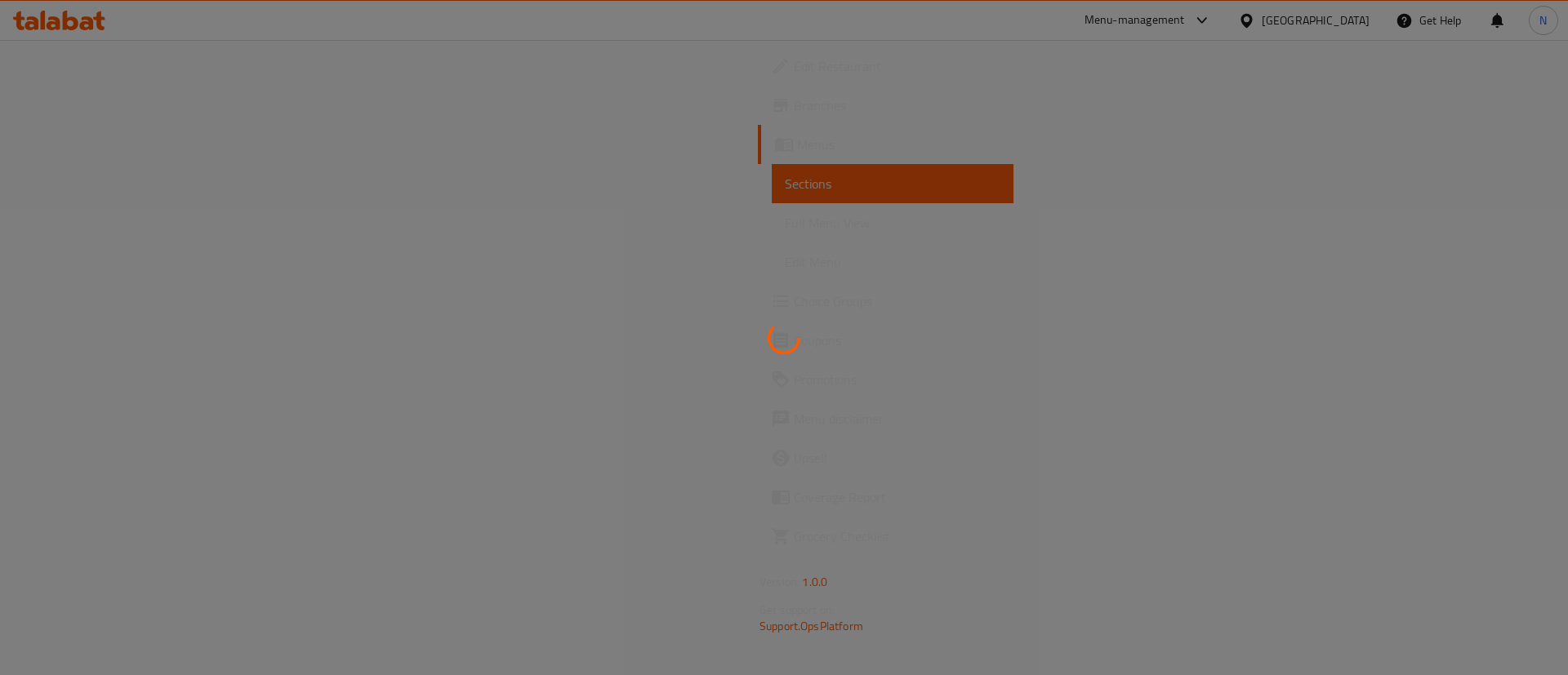
click at [571, 213] on div at bounding box center [784, 337] width 1568 height 675
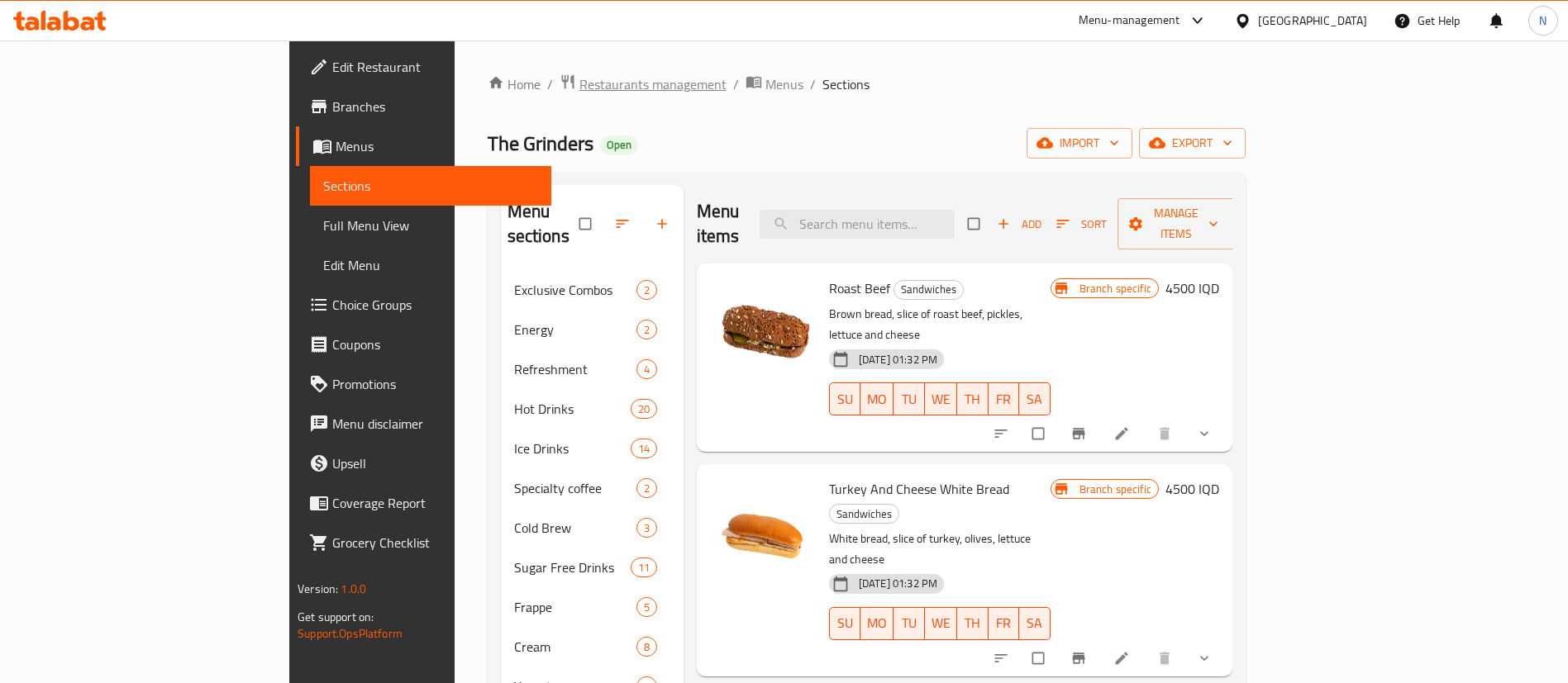
click at [580, 83] on span "Restaurants management" at bounding box center [653, 85] width 147 height 20
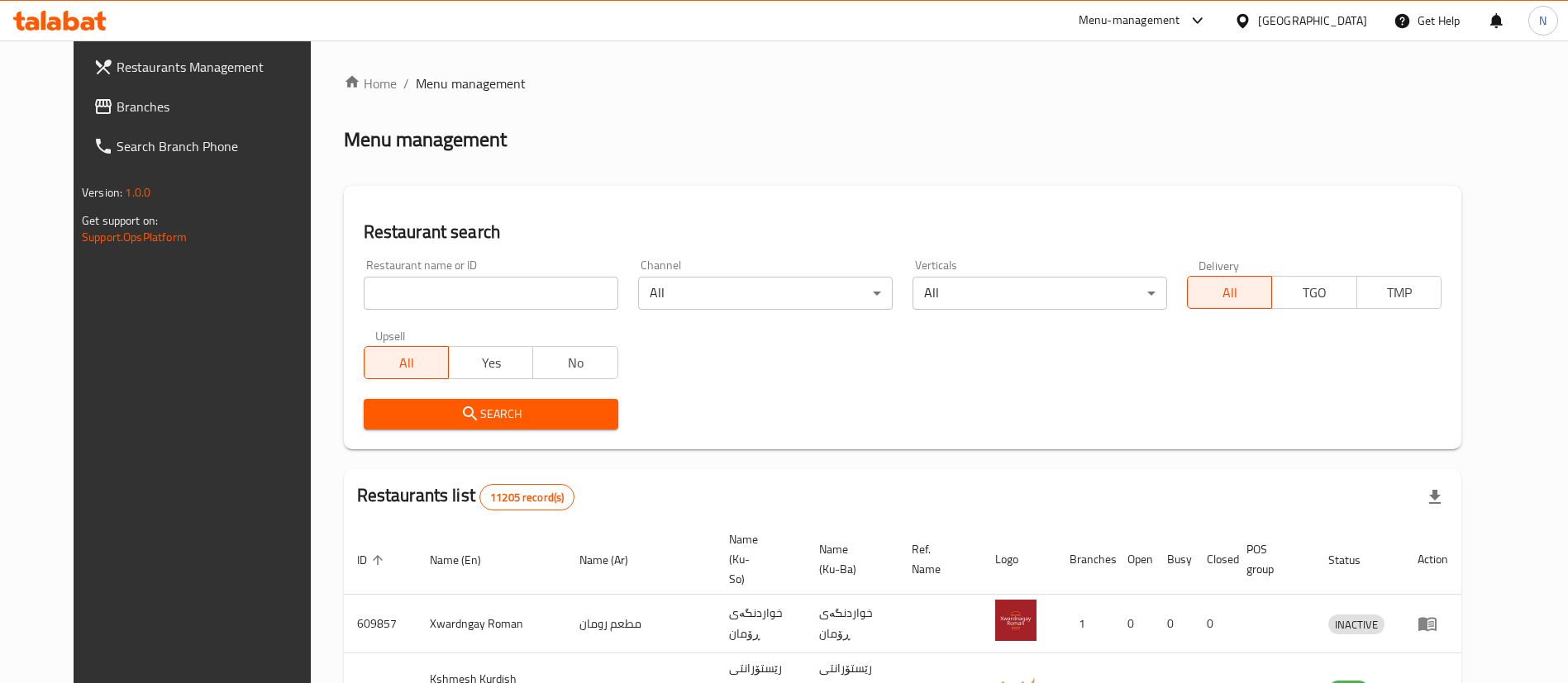
click at [476, 268] on div at bounding box center [784, 341] width 1568 height 683
click at [468, 287] on input "search" at bounding box center [491, 293] width 255 height 33
type input "k"
type input "laila"
click button "Search" at bounding box center [491, 414] width 255 height 31
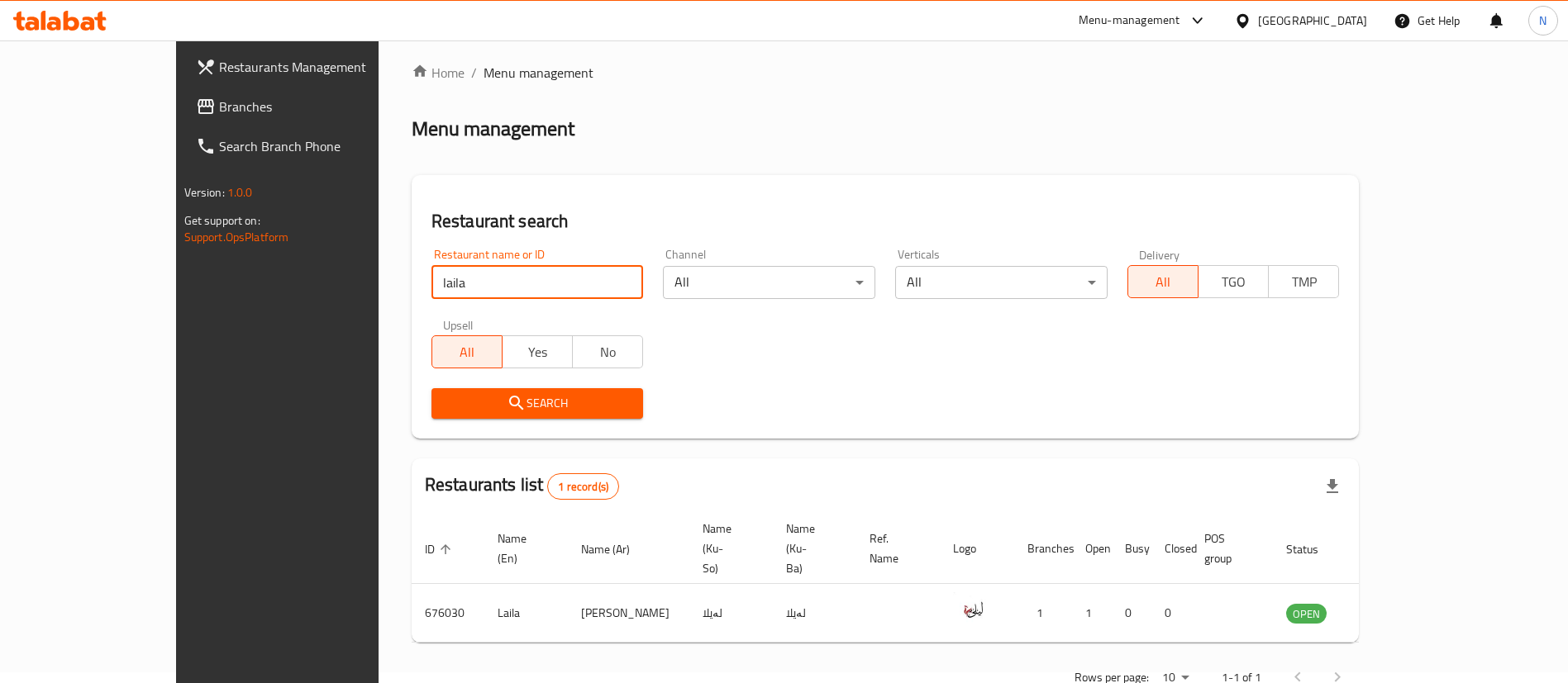
scroll to position [22, 0]
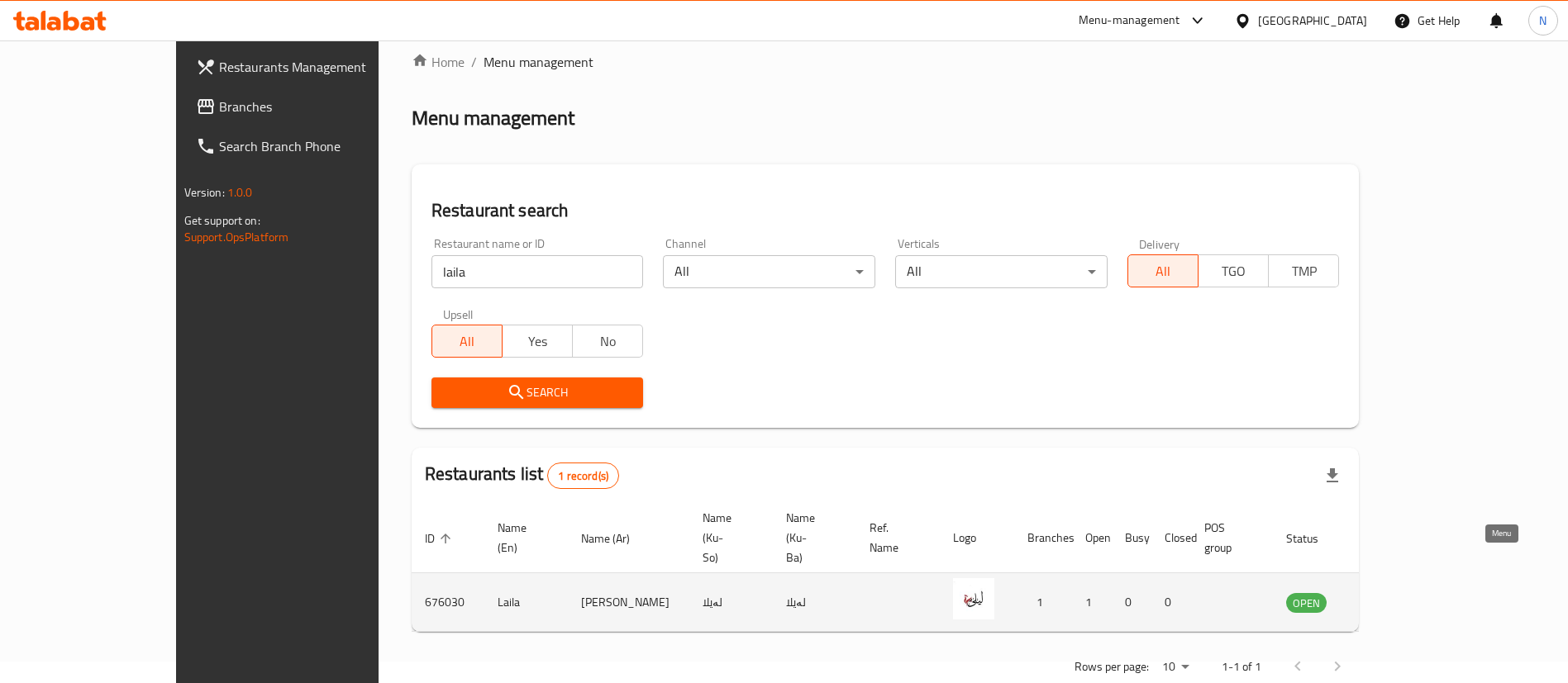
click at [1392, 597] on icon "enhanced table" at bounding box center [1383, 604] width 18 height 14
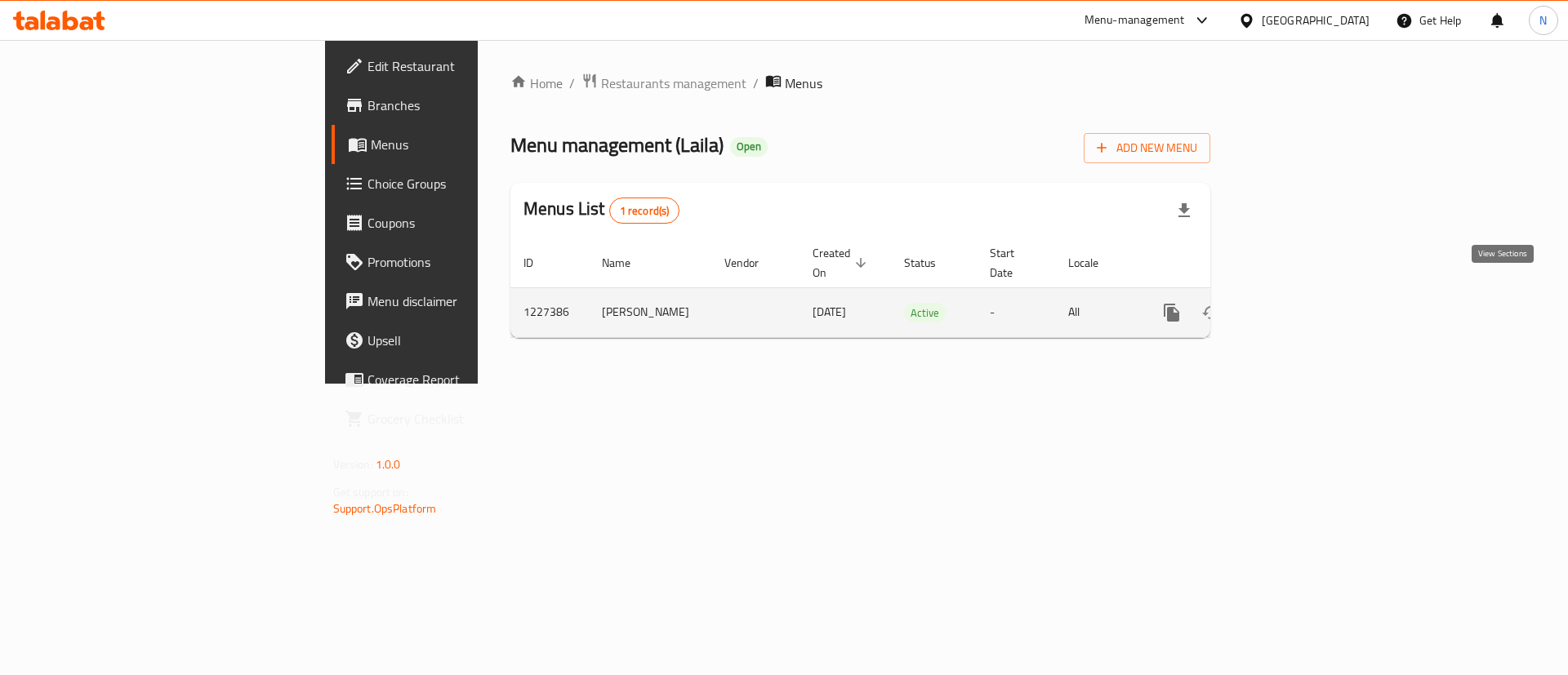
click at [1299, 303] on icon "enhanced table" at bounding box center [1290, 313] width 20 height 20
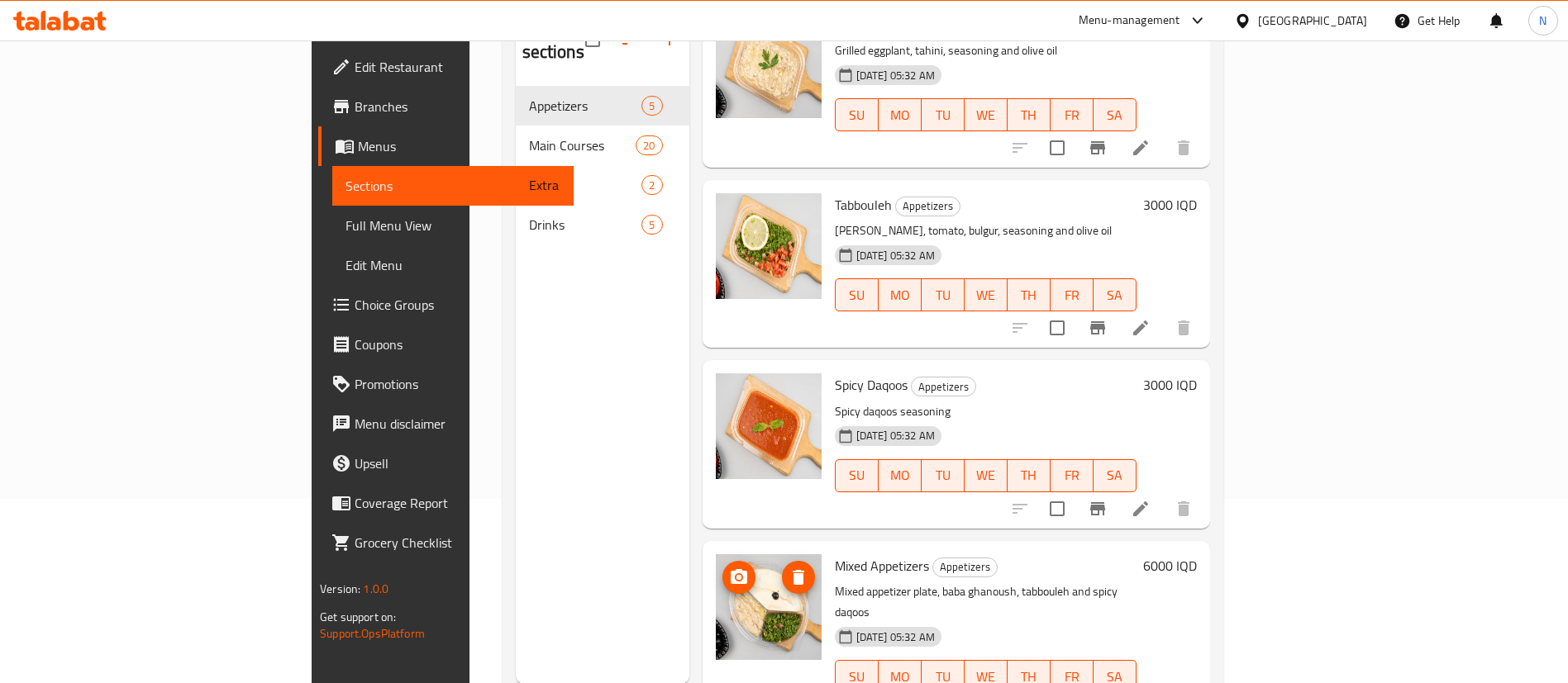
scroll to position [231, 0]
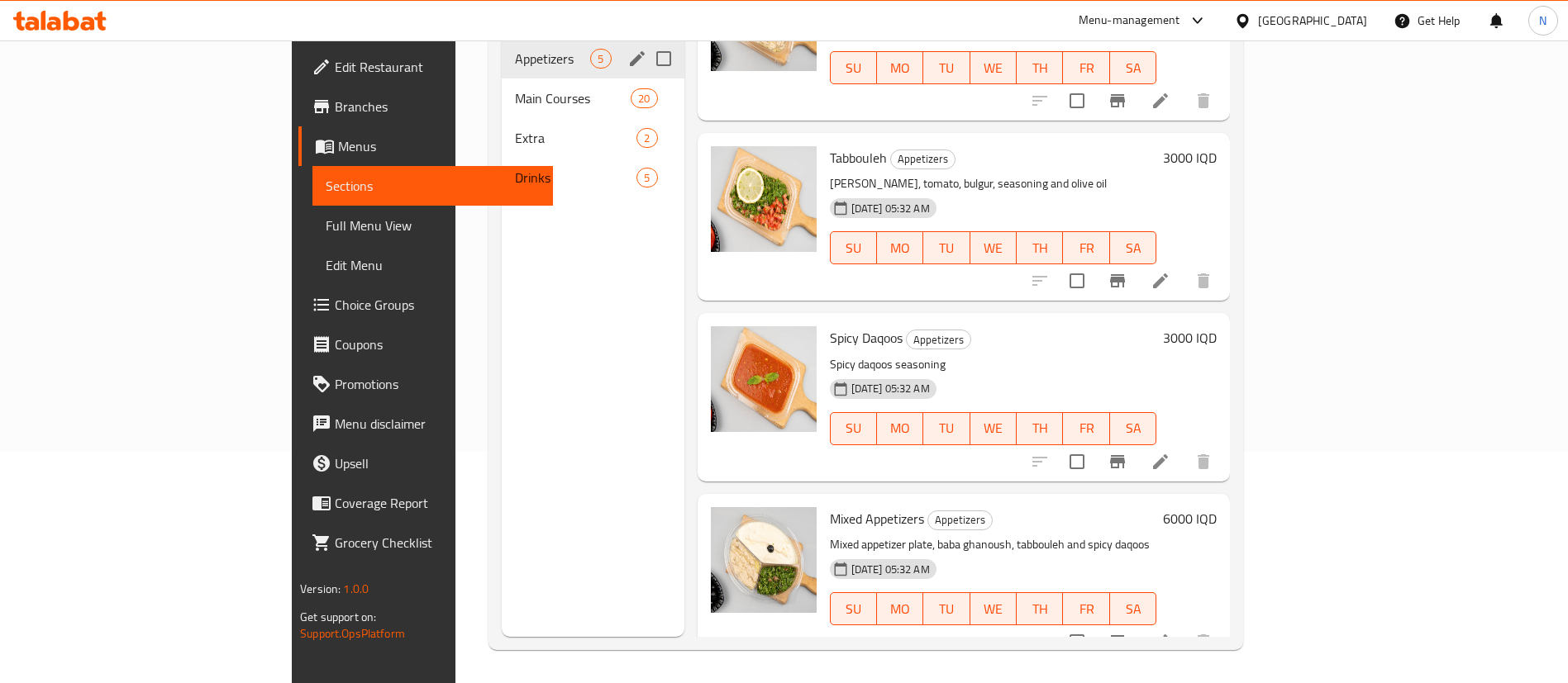
click at [374, 40] on div at bounding box center [784, 40] width 1568 height 1
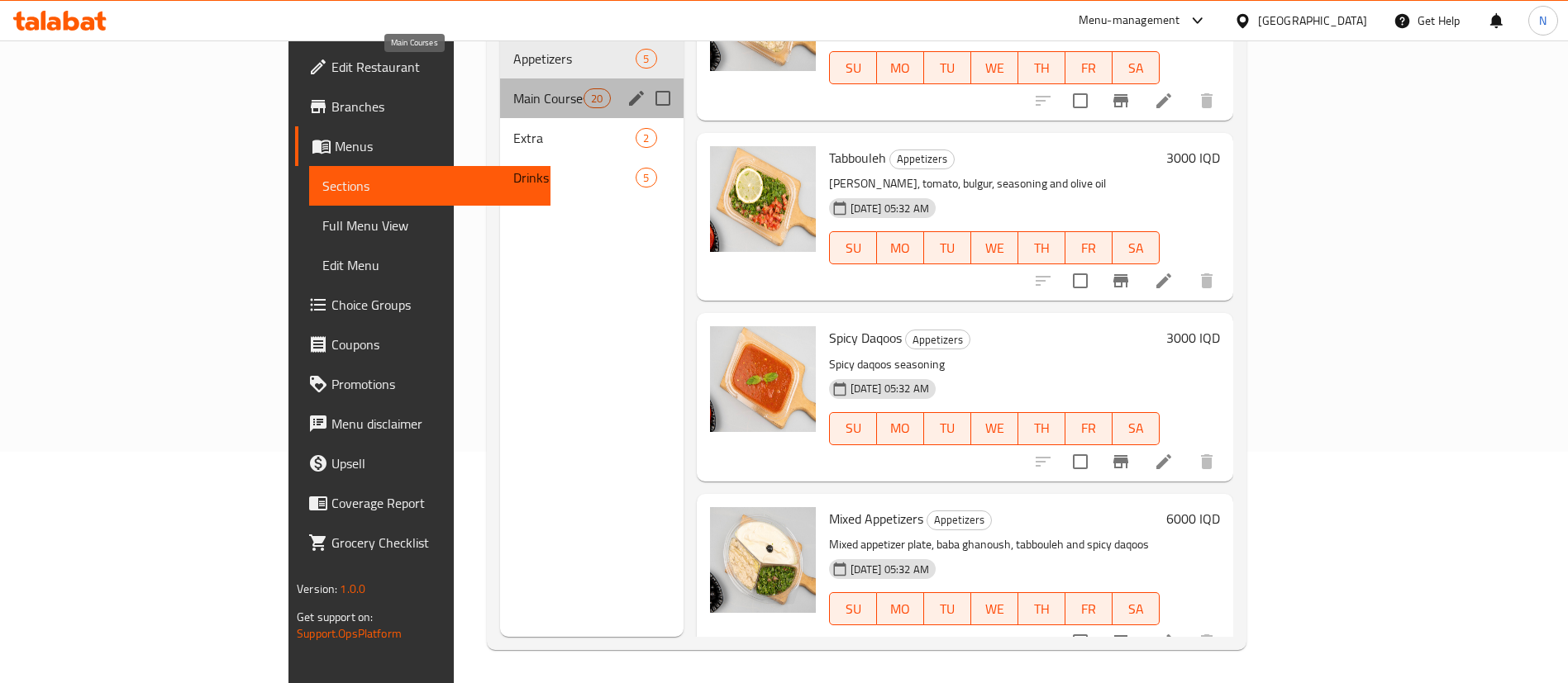
click at [513, 88] on span "Main Courses" at bounding box center [548, 98] width 70 height 20
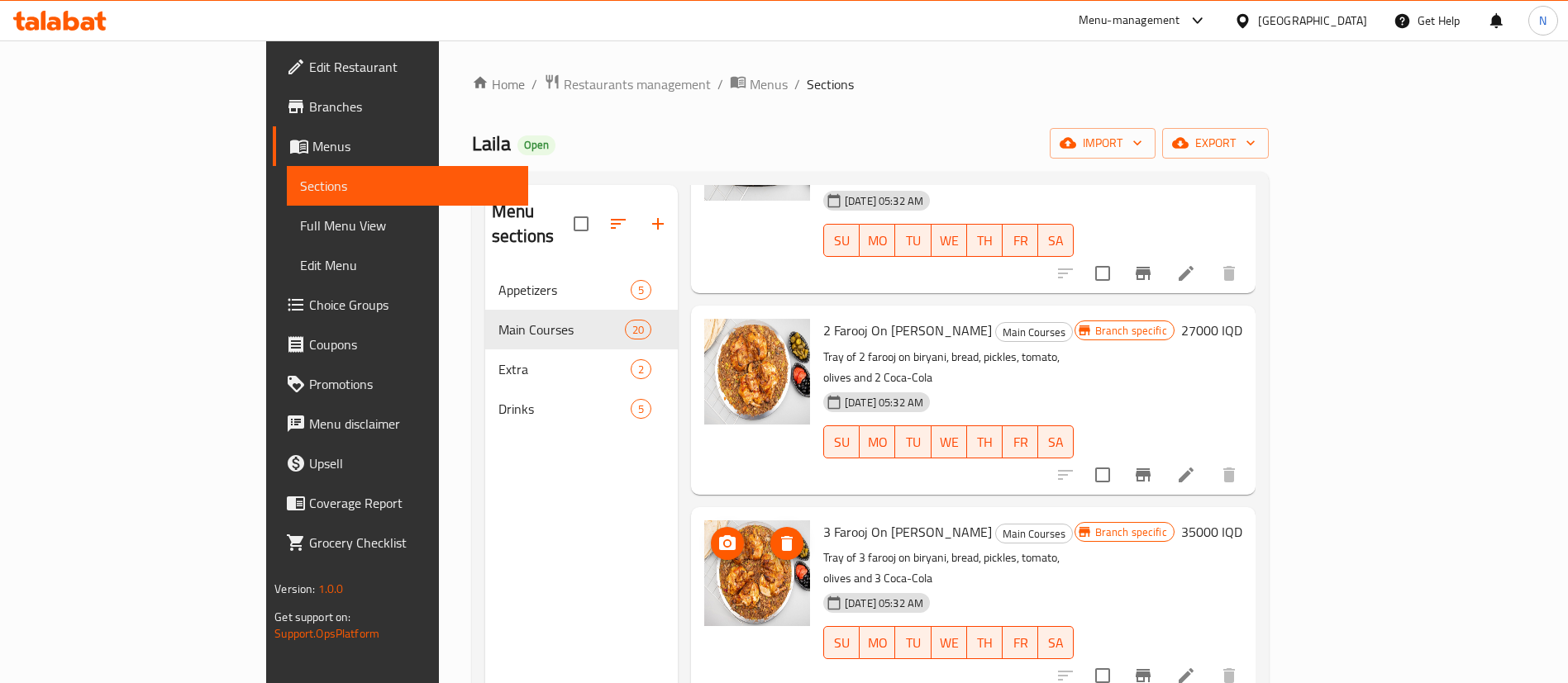
scroll to position [2107, 0]
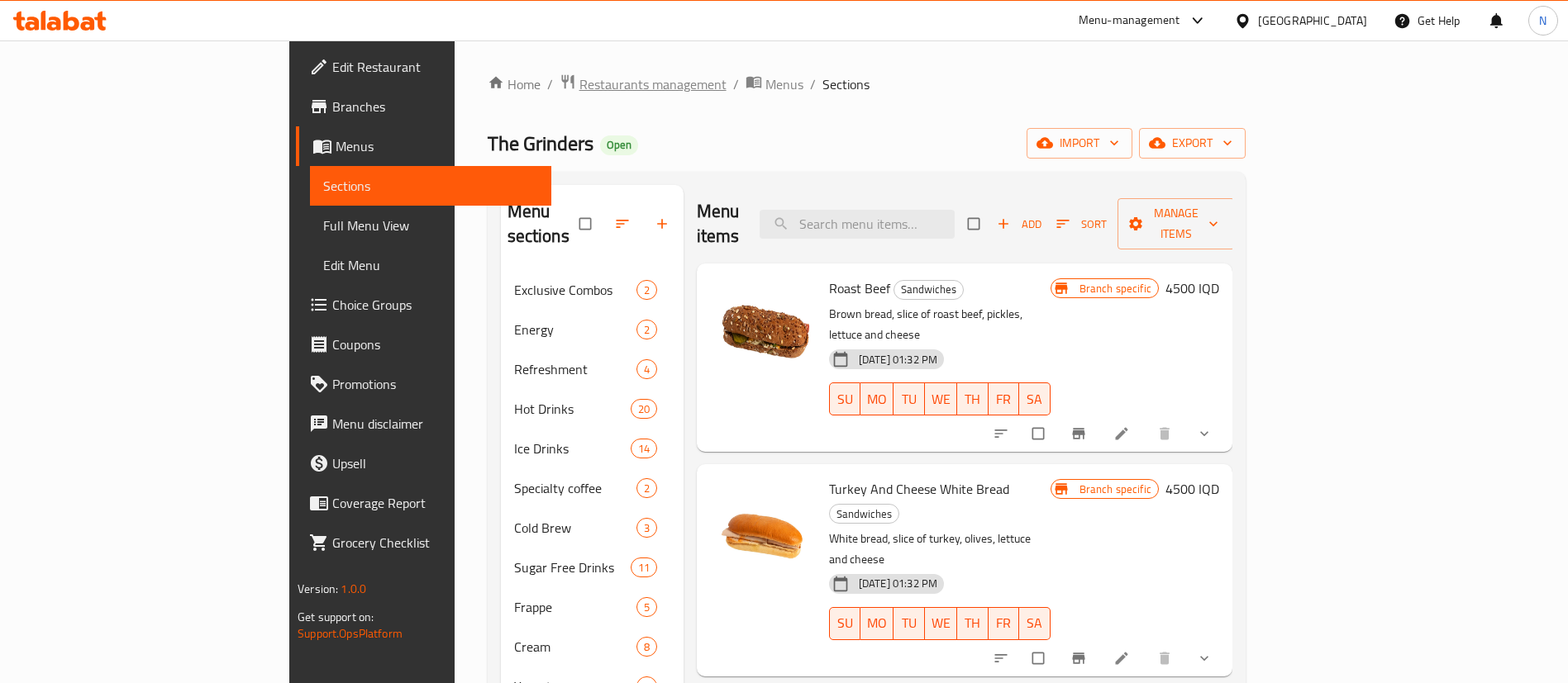
click at [580, 76] on span "Restaurants management" at bounding box center [653, 85] width 147 height 20
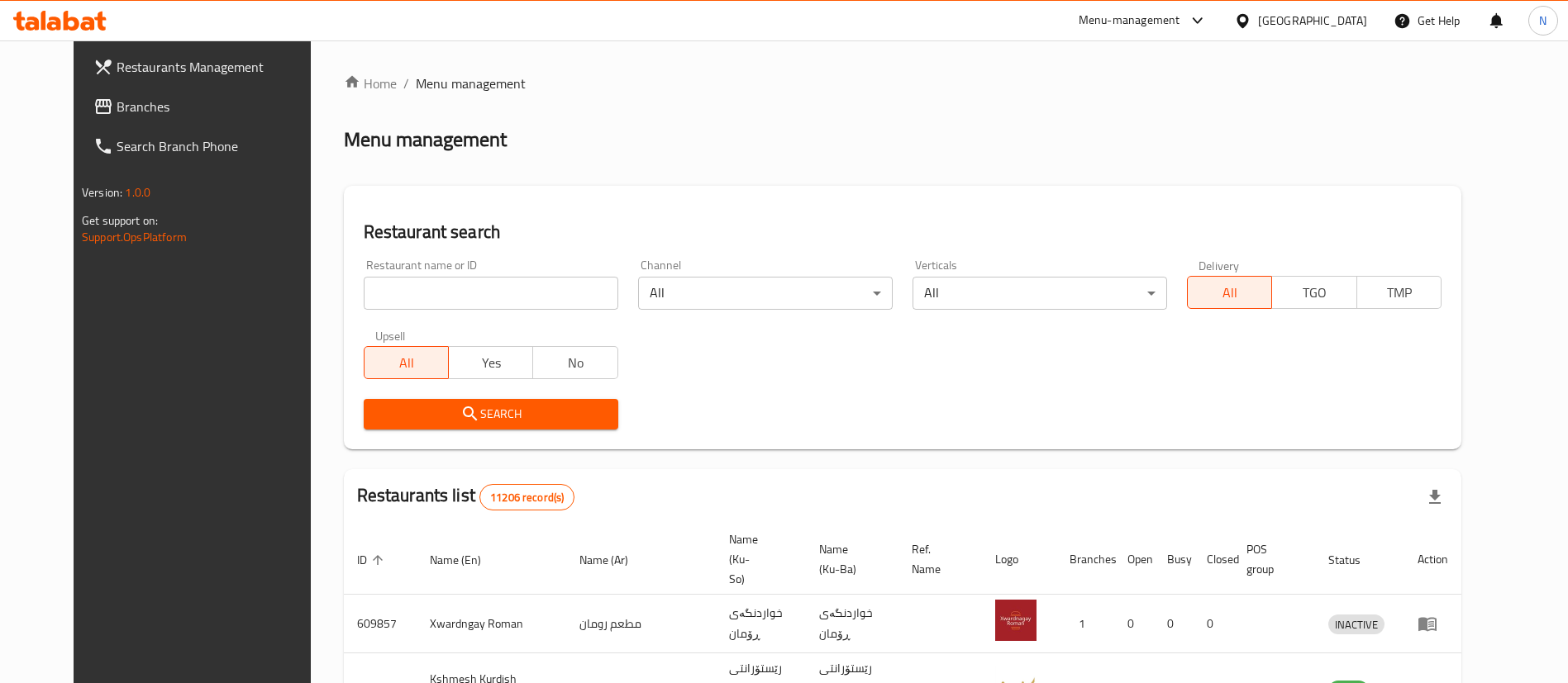
click at [464, 302] on div "Home / Menu management Menu management Restaurant search Restaurant name or ID …" at bounding box center [902, 636] width 1117 height 1126
click at [460, 294] on input "search" at bounding box center [491, 293] width 255 height 33
drag, startPoint x: 427, startPoint y: 290, endPoint x: 276, endPoint y: 287, distance: 151.0
click at [311, 287] on div "Home / Menu management Menu management Restaurant search Restaurant name or ID …" at bounding box center [902, 636] width 1184 height 1191
paste input "692110"
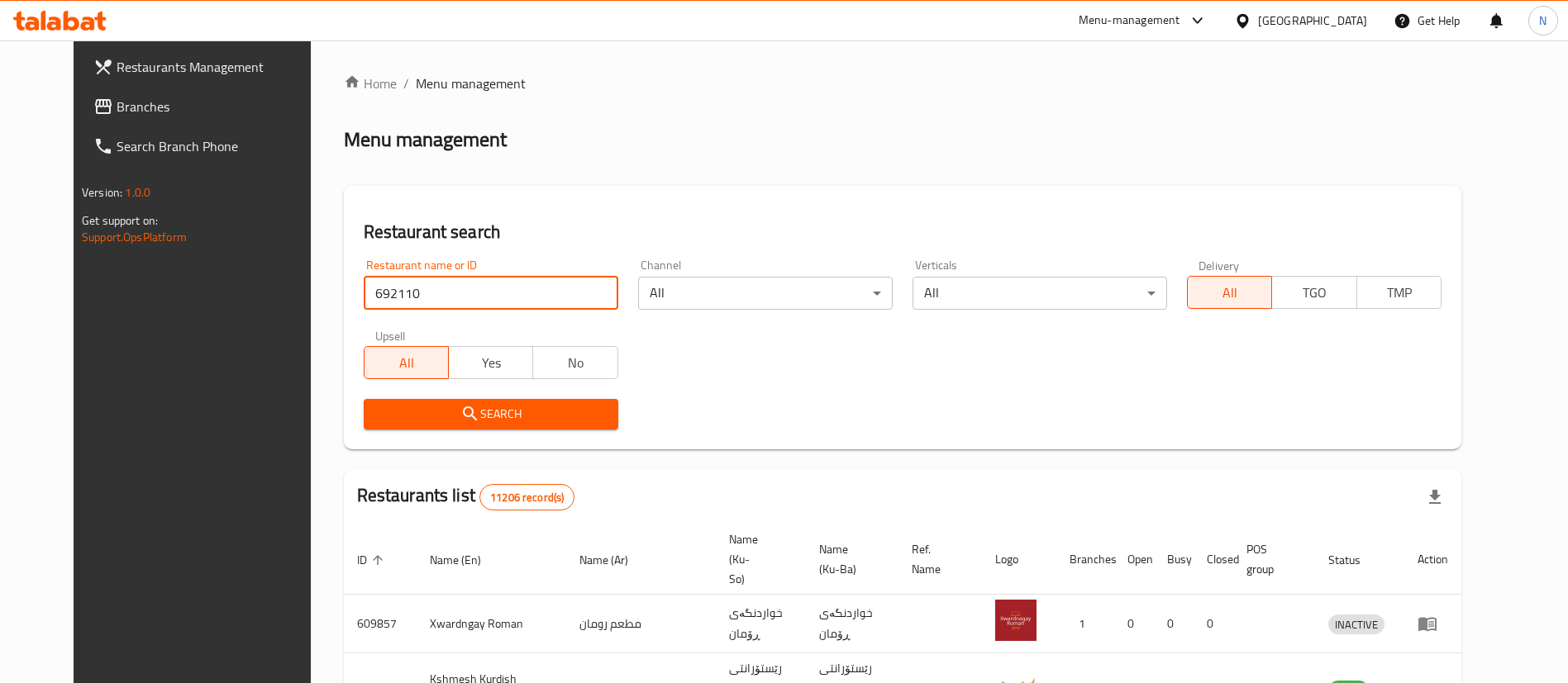
type input "692110"
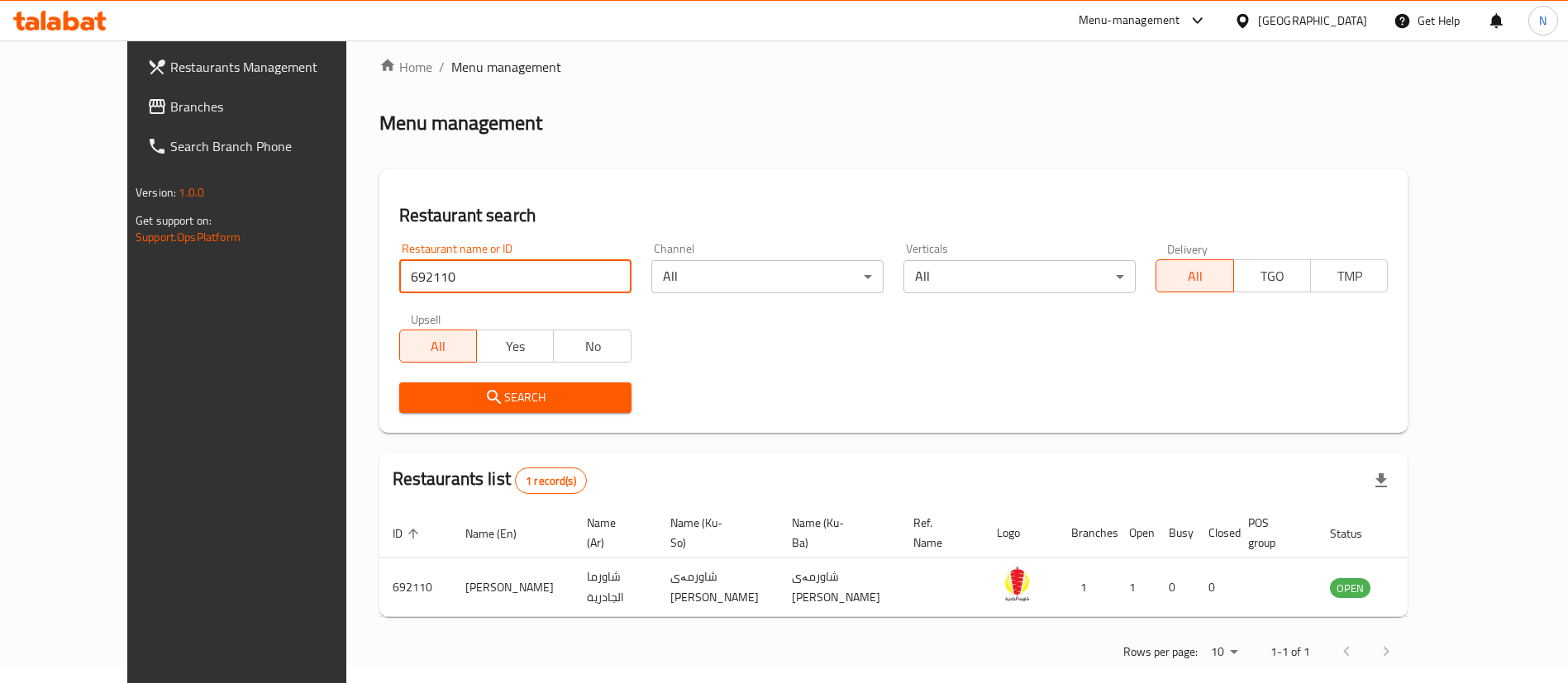
scroll to position [22, 0]
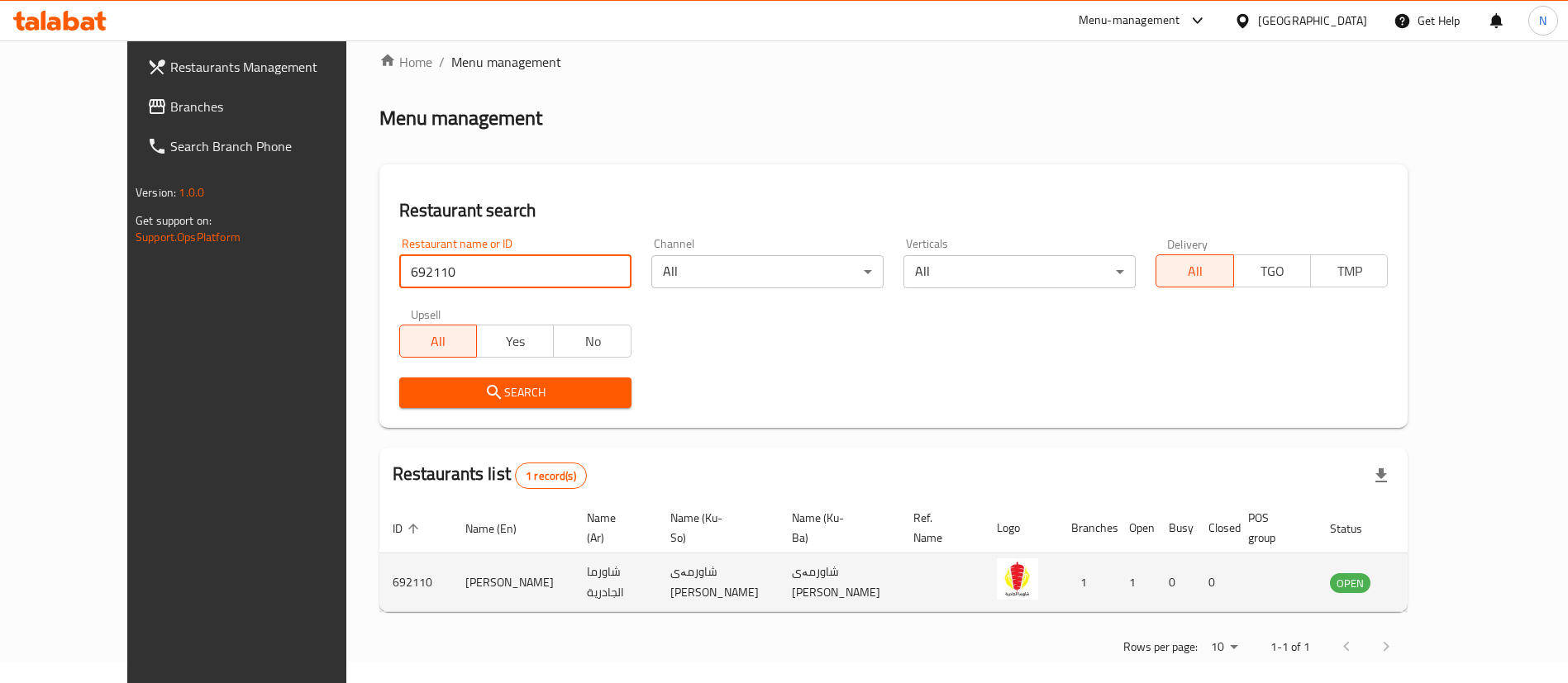
click at [1436, 577] on icon "enhanced table" at bounding box center [1427, 584] width 18 height 14
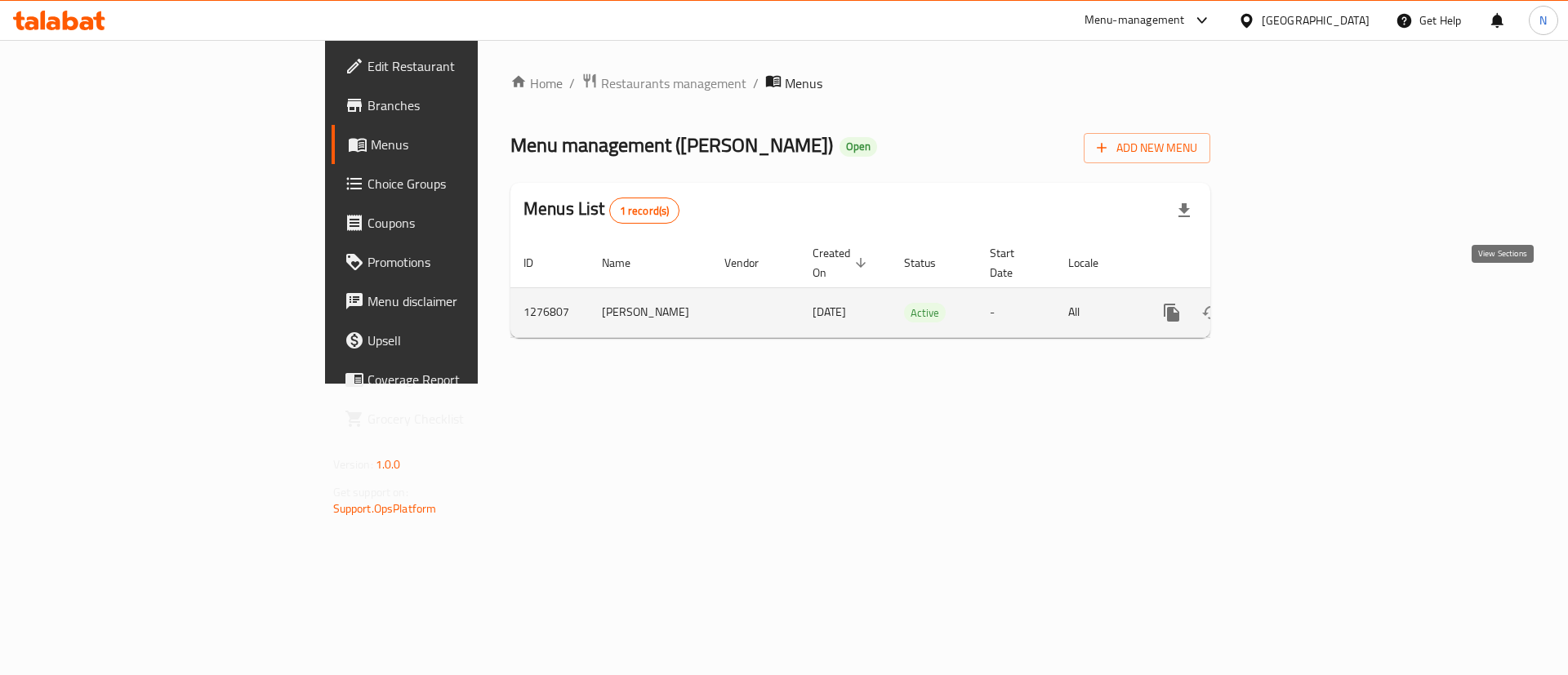
click at [1299, 303] on icon "enhanced table" at bounding box center [1290, 313] width 20 height 20
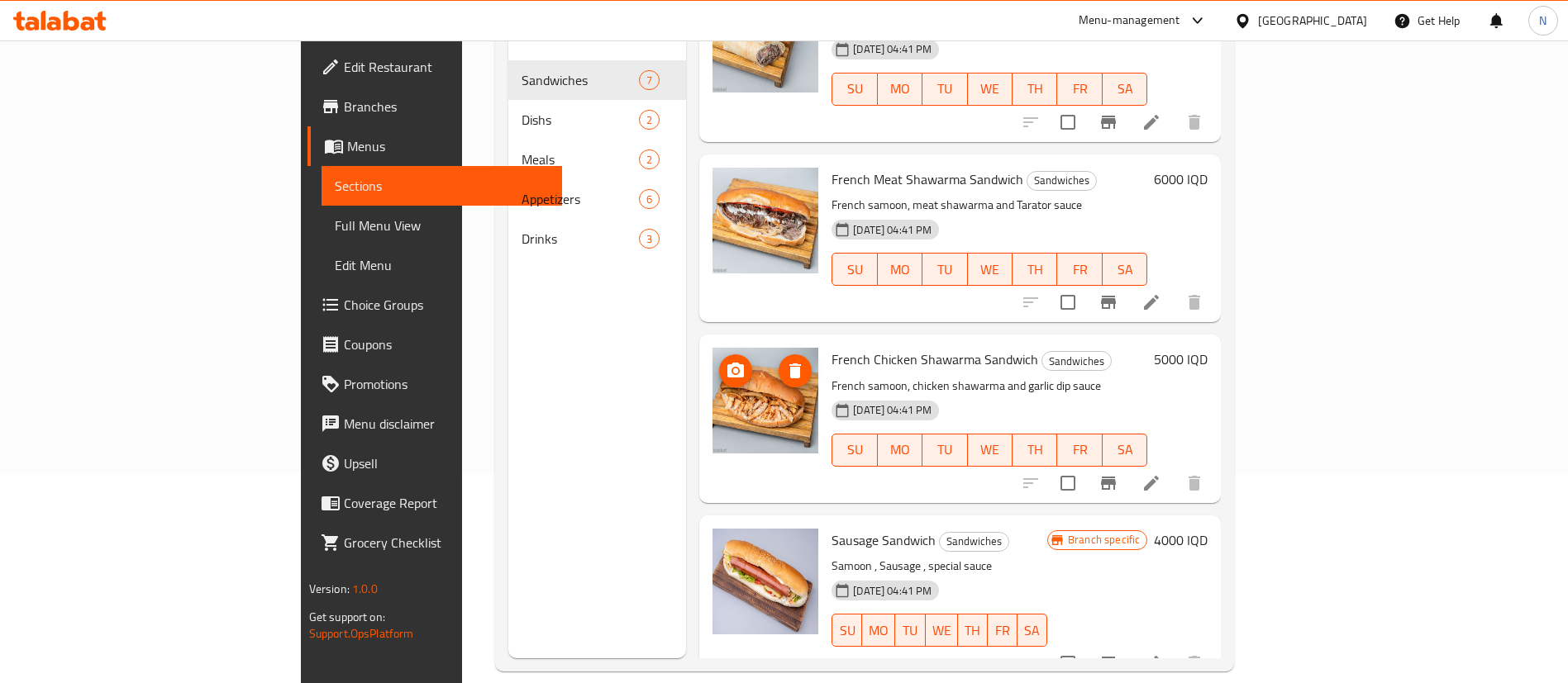
scroll to position [231, 0]
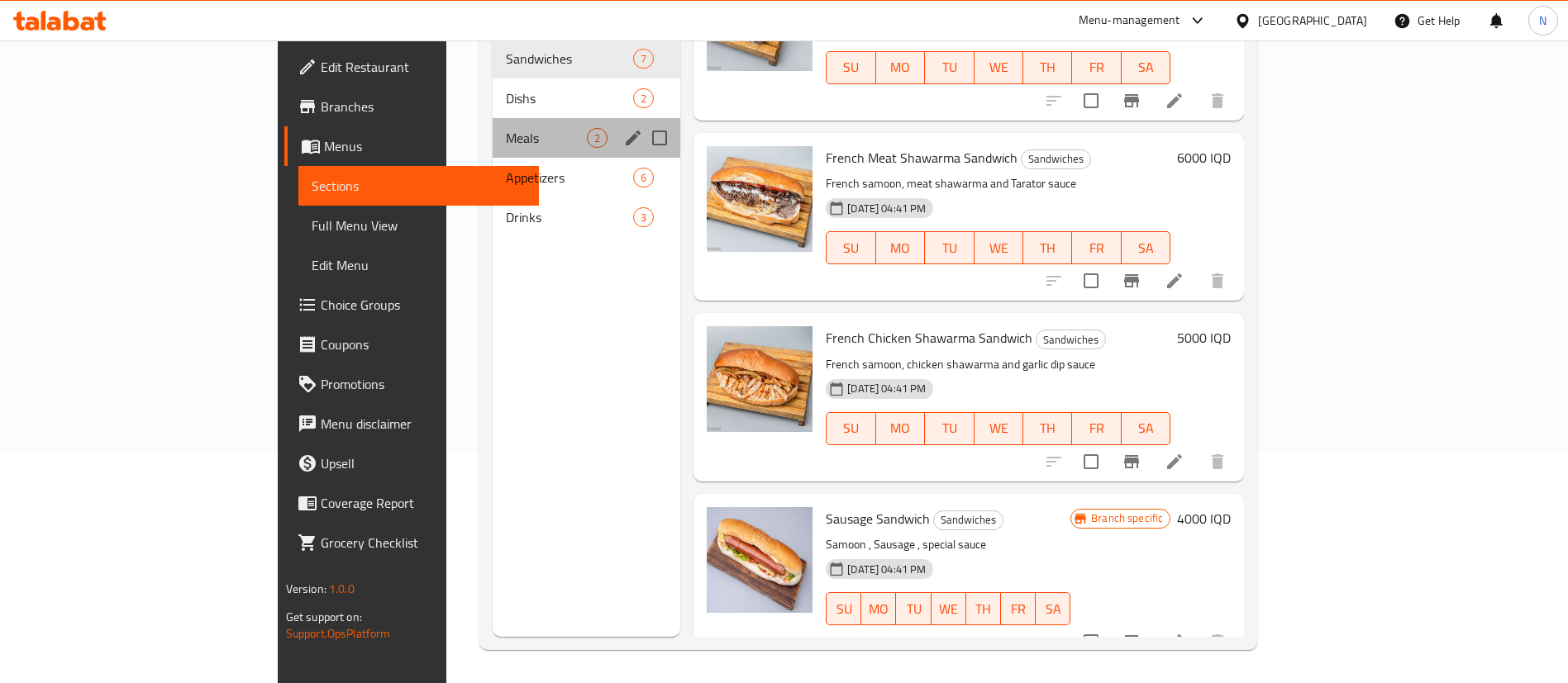
click at [492, 124] on div "Meals 2" at bounding box center [586, 138] width 187 height 40
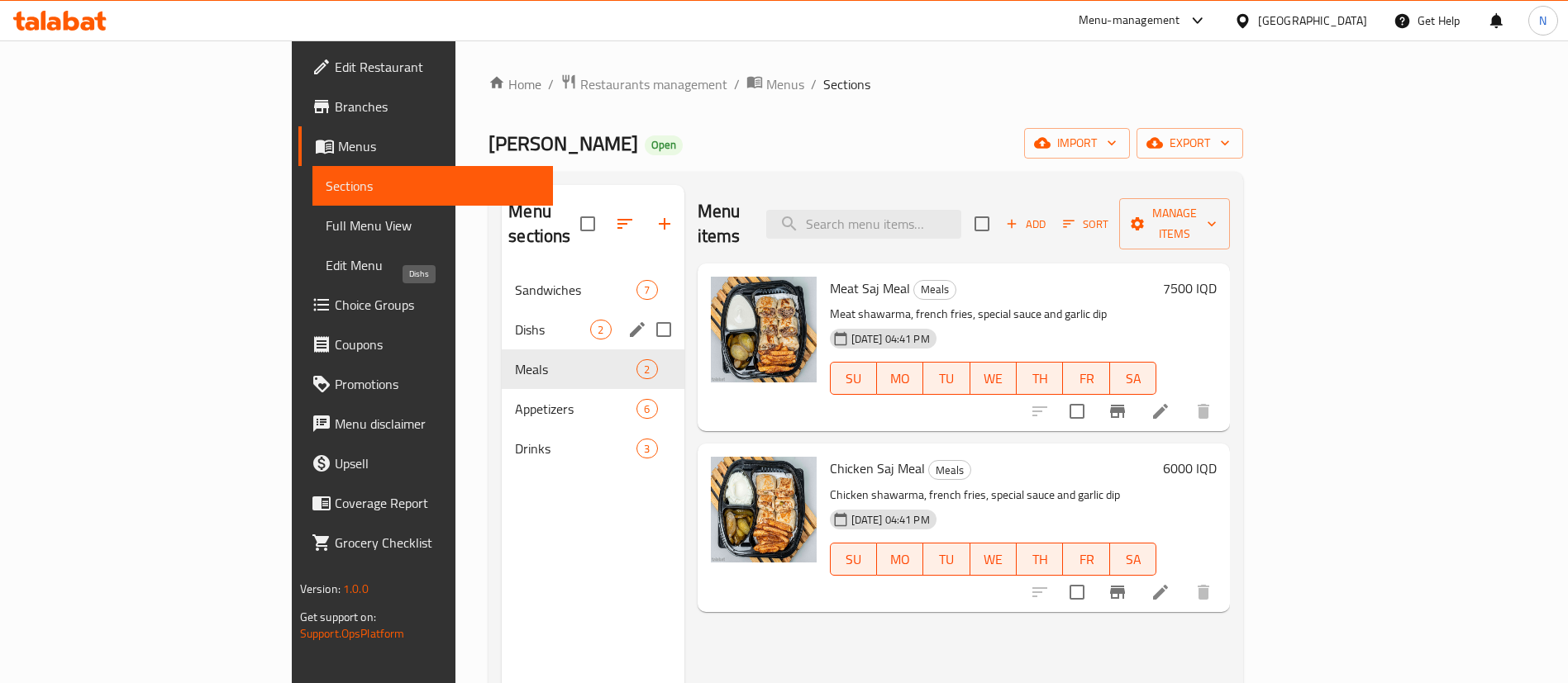
click at [515, 319] on span "Dishs" at bounding box center [553, 329] width 76 height 20
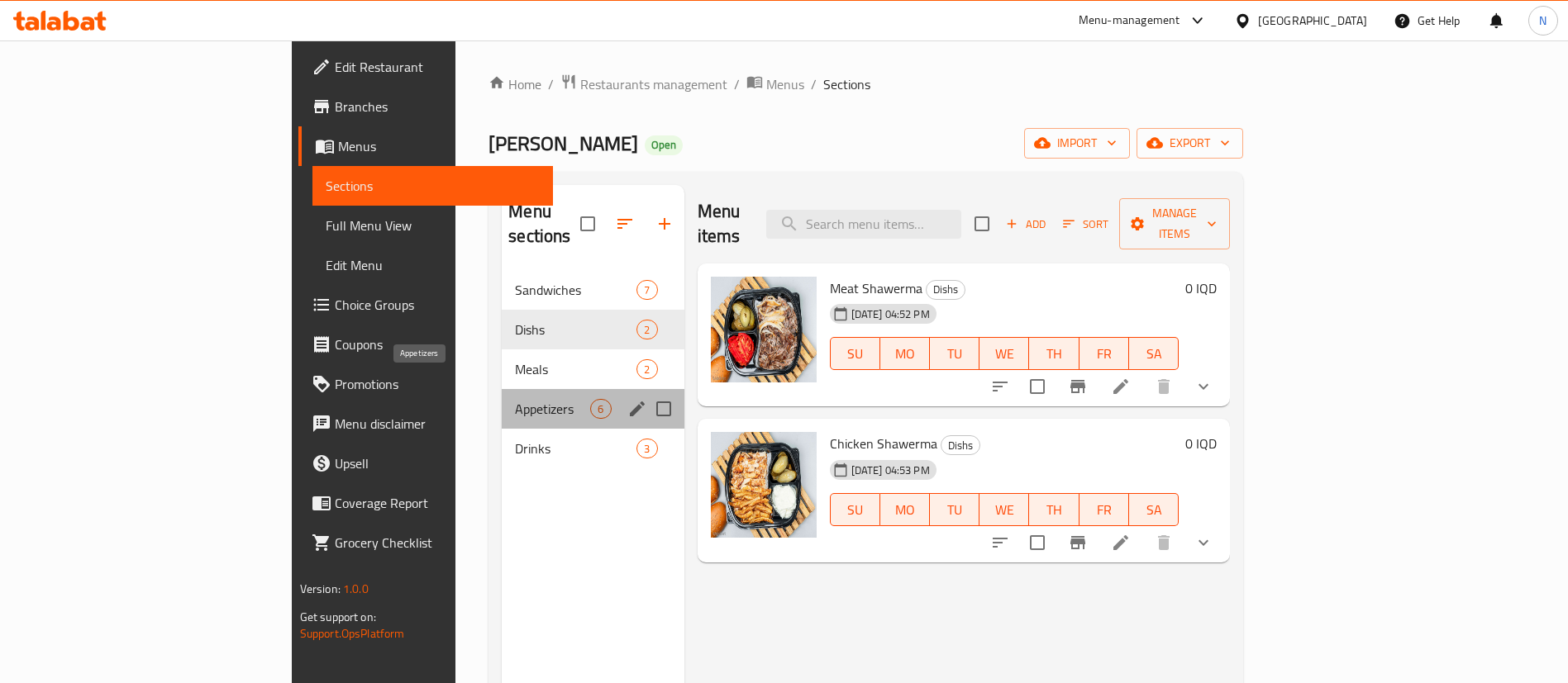
click at [515, 399] on span "Appetizers" at bounding box center [553, 409] width 76 height 20
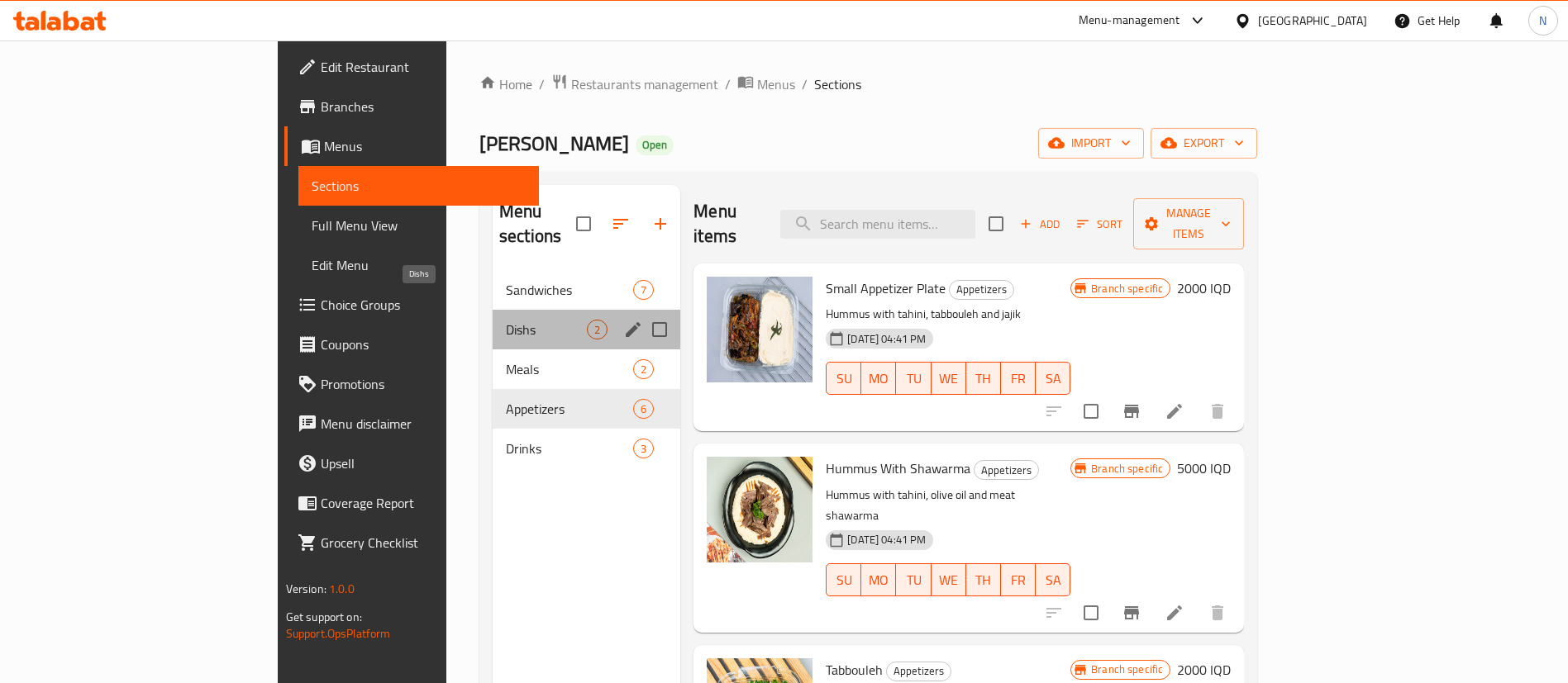
click at [506, 319] on span "Dishs" at bounding box center [546, 329] width 81 height 20
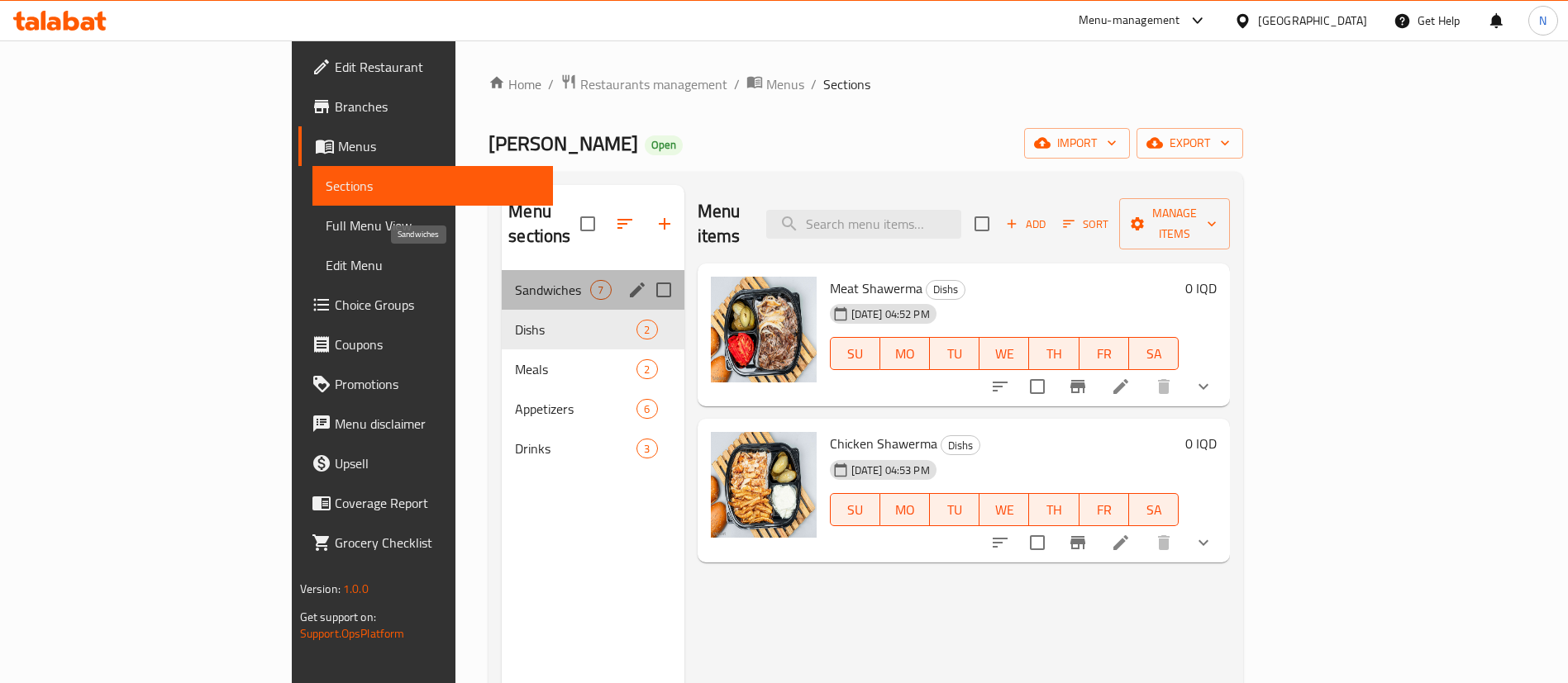
click at [515, 280] on span "Sandwiches" at bounding box center [553, 290] width 76 height 20
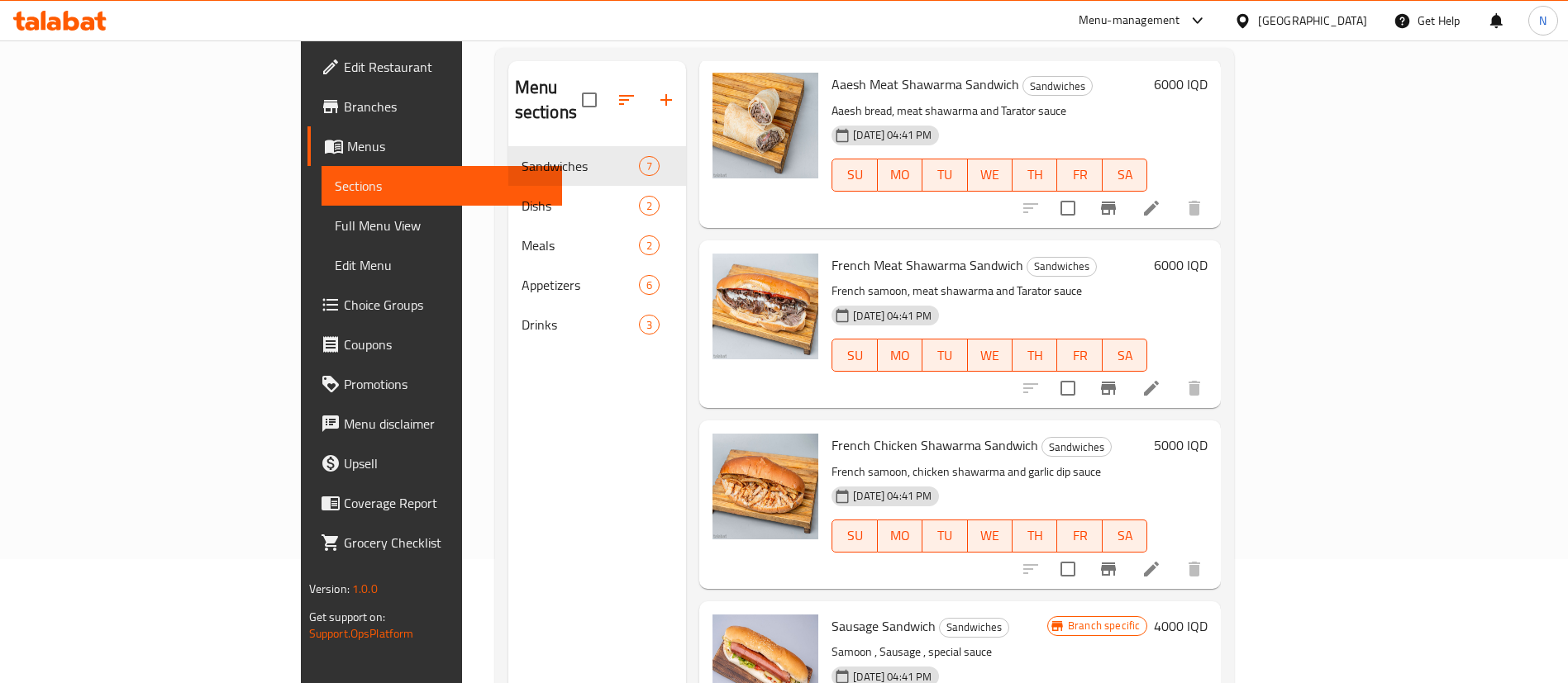
scroll to position [231, 0]
